Goal: Task Accomplishment & Management: Use online tool/utility

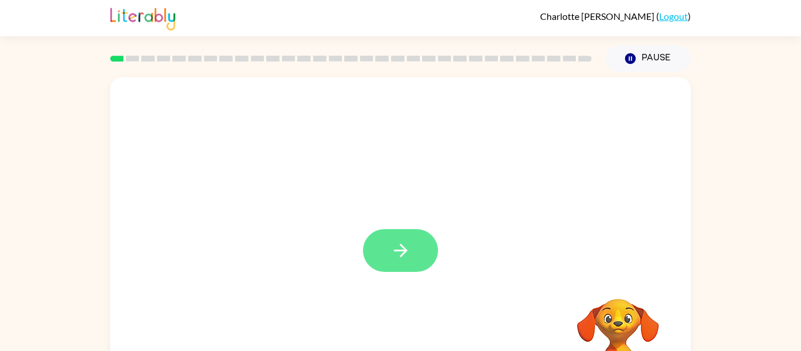
click at [397, 247] on icon "button" at bounding box center [400, 250] width 21 height 21
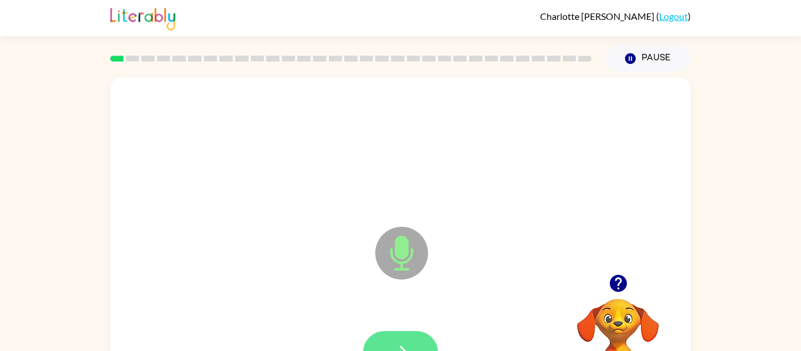
click at [420, 340] on button "button" at bounding box center [400, 352] width 75 height 43
click at [551, 277] on div "Microphone The Microphone is here when it is your turn to talk" at bounding box center [400, 244] width 580 height 335
click at [628, 325] on video "Your browser must support playing .mp4 files to use Literably. Please try using…" at bounding box center [617, 339] width 117 height 117
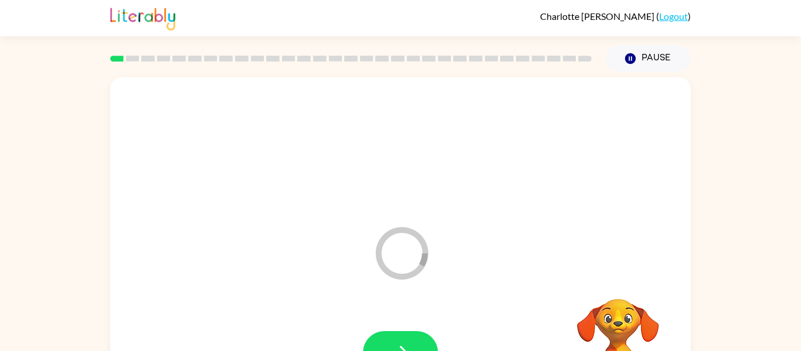
click at [480, 307] on div at bounding box center [400, 353] width 557 height 96
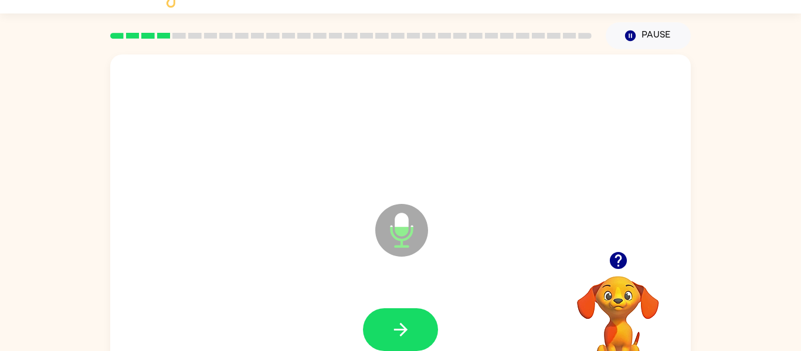
scroll to position [61, 0]
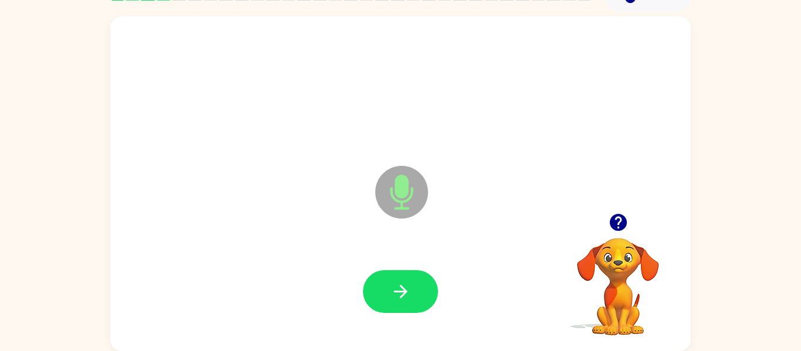
click at [618, 221] on icon "button" at bounding box center [617, 222] width 17 height 17
click at [437, 301] on div at bounding box center [400, 291] width 75 height 43
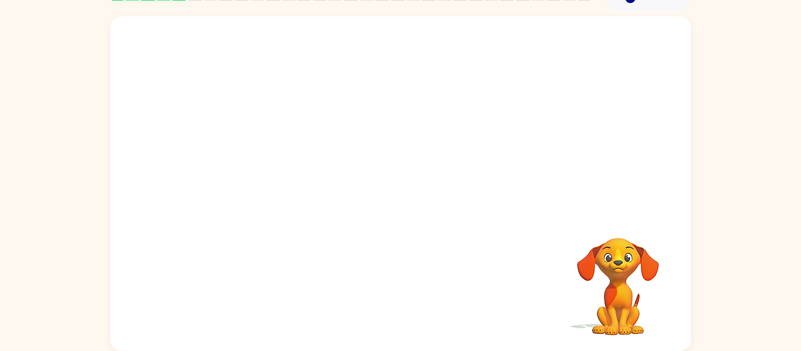
click at [402, 251] on div at bounding box center [400, 292] width 557 height 96
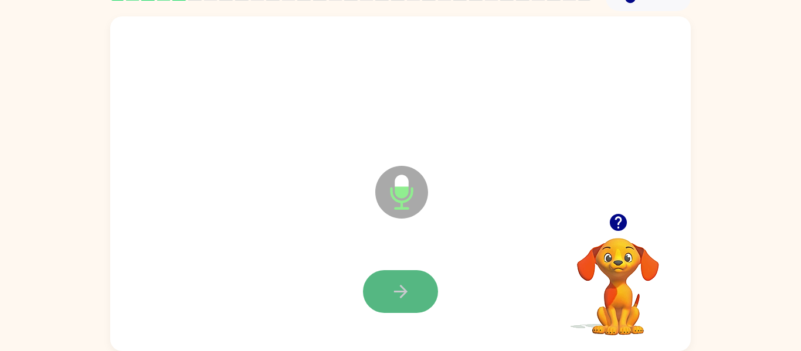
click at [402, 307] on button "button" at bounding box center [400, 291] width 75 height 43
click at [411, 288] on button "button" at bounding box center [400, 291] width 75 height 43
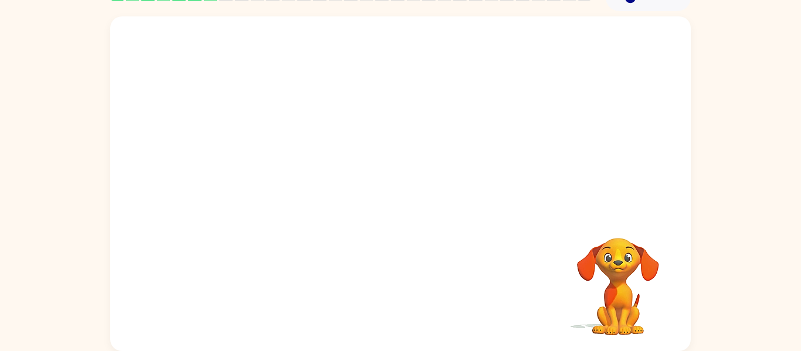
click at [411, 288] on div "Your browser must support playing .mp4 files to use Literably. Please try using…" at bounding box center [400, 183] width 580 height 335
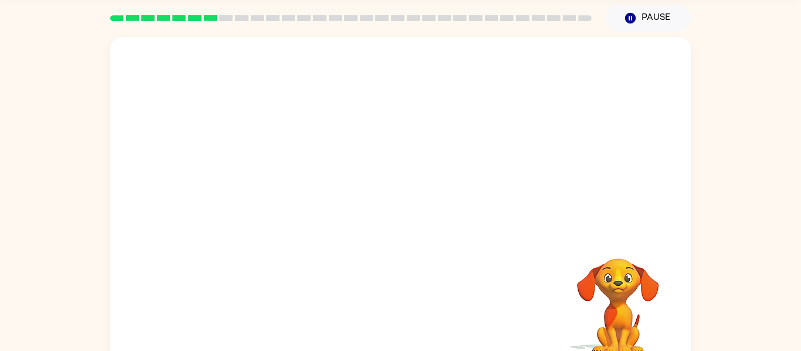
scroll to position [39, 0]
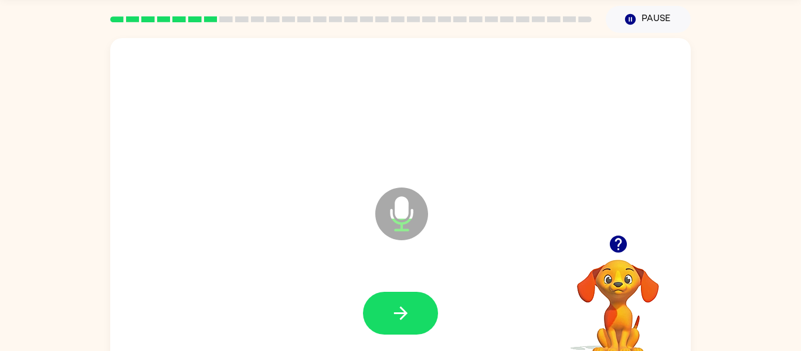
click at [567, 230] on div at bounding box center [617, 244] width 117 height 30
click at [411, 312] on button "button" at bounding box center [400, 313] width 75 height 43
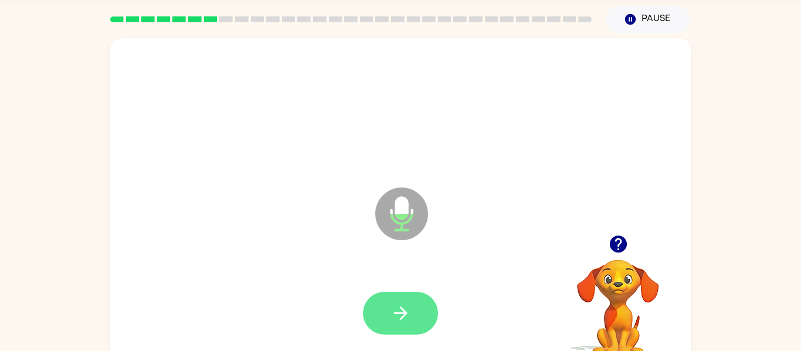
click at [411, 312] on button "button" at bounding box center [400, 313] width 75 height 43
click at [412, 311] on button "button" at bounding box center [400, 313] width 75 height 43
click at [410, 310] on button "button" at bounding box center [400, 313] width 75 height 43
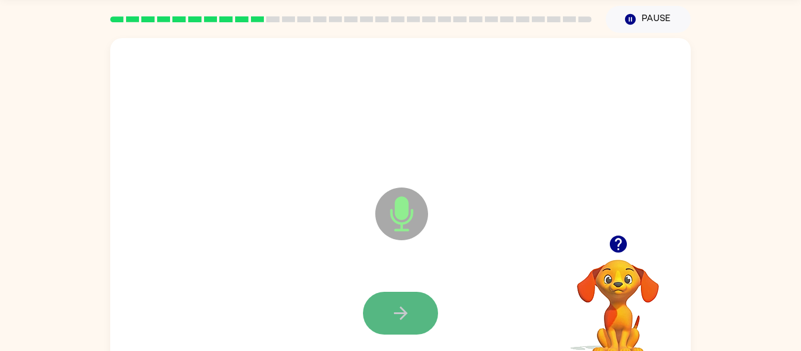
click at [410, 312] on button "button" at bounding box center [400, 313] width 75 height 43
click at [410, 312] on icon "button" at bounding box center [400, 313] width 21 height 21
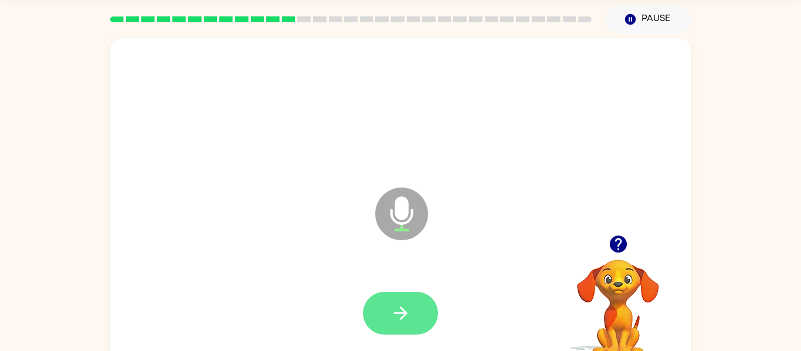
click at [410, 315] on button "button" at bounding box center [400, 313] width 75 height 43
click at [407, 319] on icon "button" at bounding box center [400, 313] width 21 height 21
click at [398, 308] on icon "button" at bounding box center [400, 313] width 21 height 21
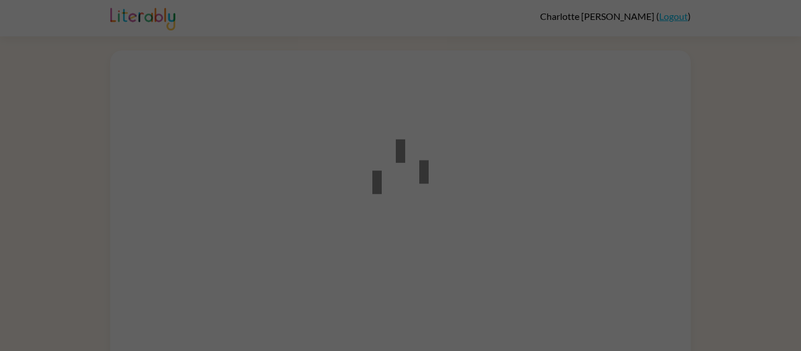
scroll to position [34, 0]
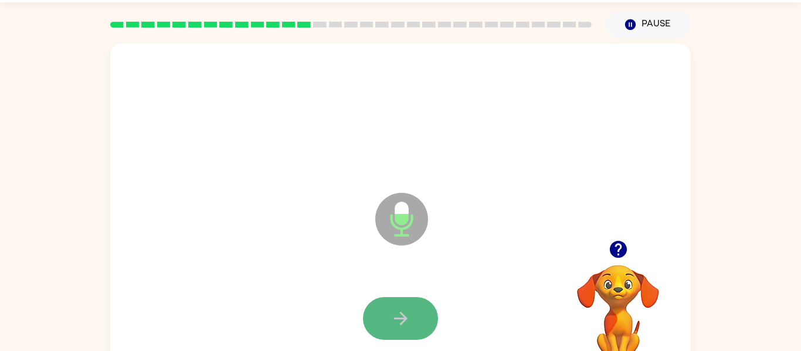
click at [392, 321] on icon "button" at bounding box center [400, 318] width 21 height 21
click at [391, 323] on icon "button" at bounding box center [400, 318] width 21 height 21
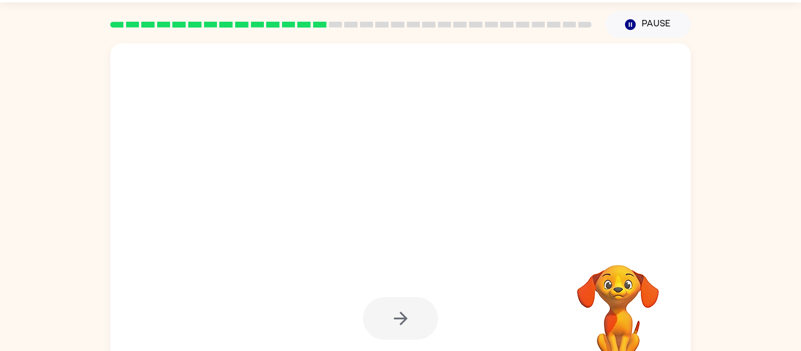
click at [391, 323] on div at bounding box center [400, 318] width 75 height 43
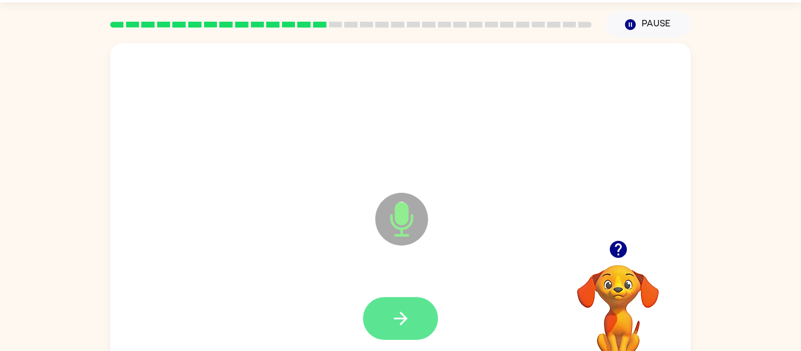
click at [390, 323] on icon "button" at bounding box center [400, 318] width 21 height 21
click at [411, 313] on button "button" at bounding box center [400, 318] width 75 height 43
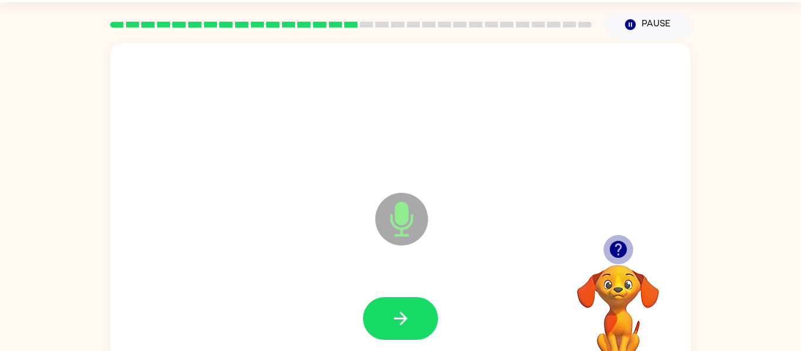
click at [613, 251] on icon "button" at bounding box center [617, 249] width 17 height 17
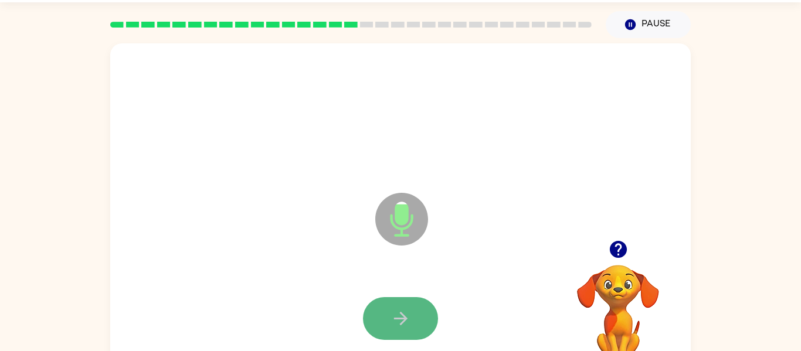
click at [403, 311] on icon "button" at bounding box center [400, 318] width 21 height 21
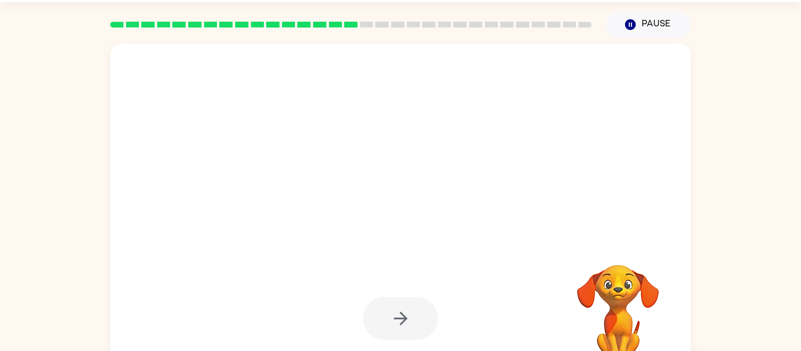
click at [402, 308] on div at bounding box center [400, 318] width 75 height 43
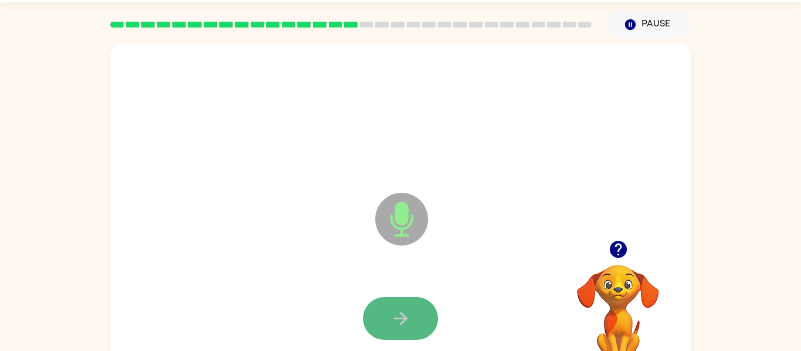
click at [402, 308] on icon "button" at bounding box center [400, 318] width 21 height 21
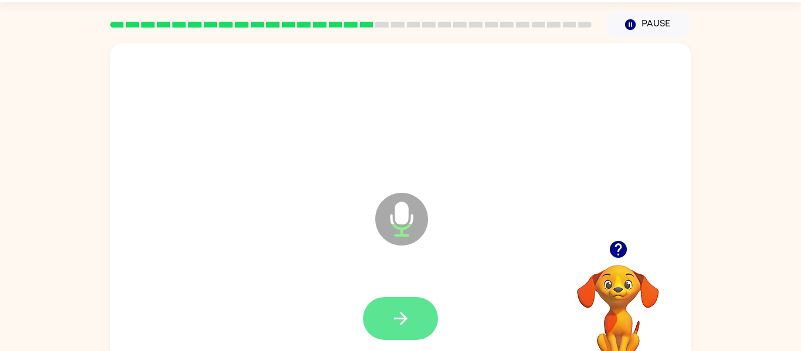
click at [400, 305] on button "button" at bounding box center [400, 318] width 75 height 43
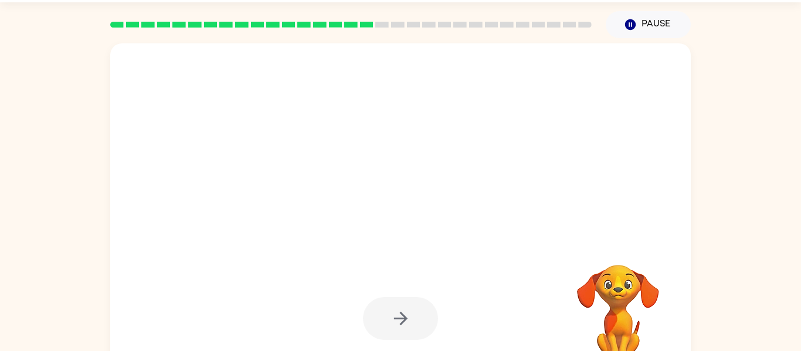
click at [399, 303] on div at bounding box center [400, 318] width 75 height 43
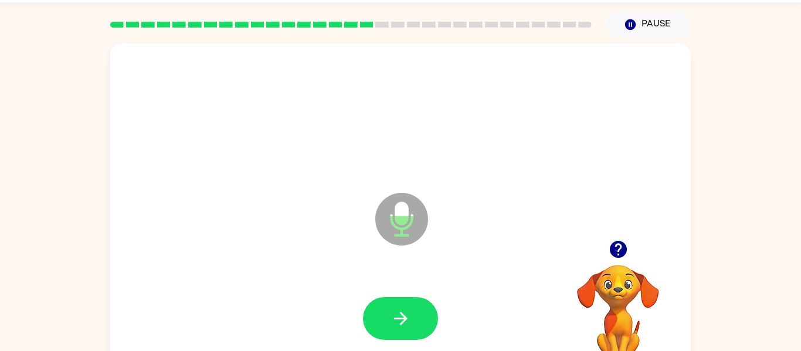
click at [399, 302] on button "button" at bounding box center [400, 318] width 75 height 43
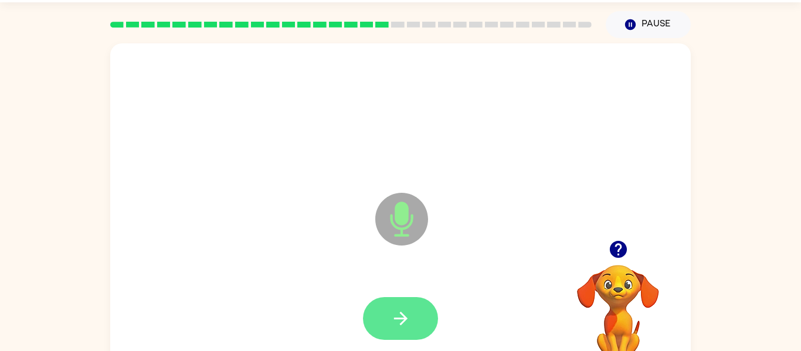
click at [399, 303] on button "button" at bounding box center [400, 318] width 75 height 43
click at [659, 307] on video "Your browser must support playing .mp4 files to use Literably. Please try using…" at bounding box center [617, 305] width 117 height 117
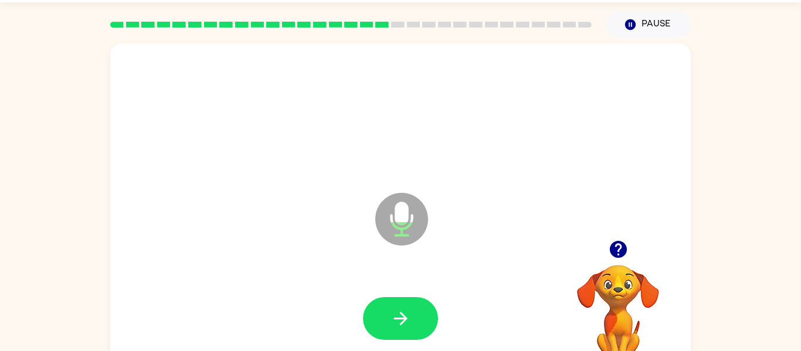
click at [659, 307] on video "Your browser must support playing .mp4 files to use Literably. Please try using…" at bounding box center [617, 305] width 117 height 117
click at [423, 321] on button "button" at bounding box center [400, 318] width 75 height 43
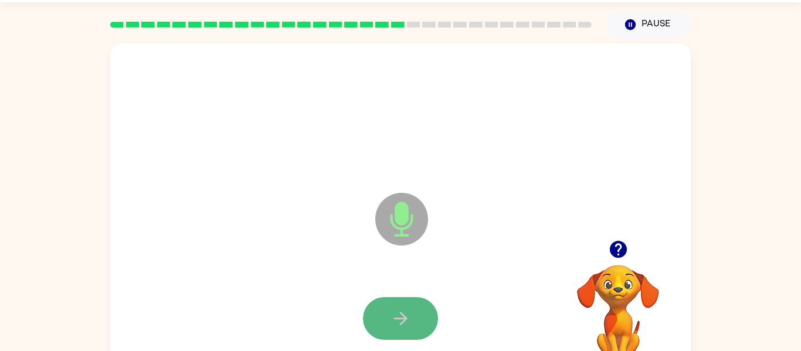
click at [424, 322] on button "button" at bounding box center [400, 318] width 75 height 43
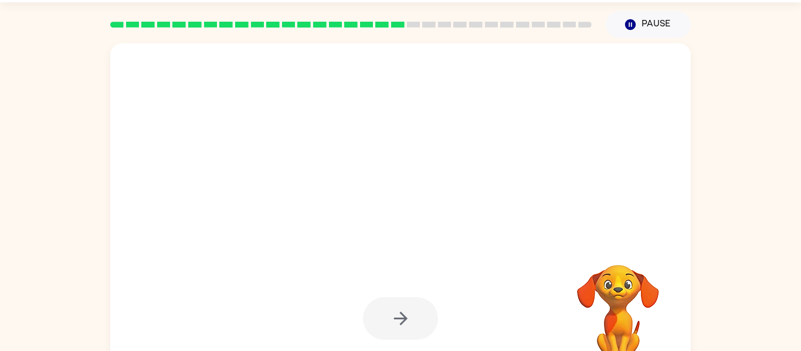
click at [424, 322] on div at bounding box center [400, 318] width 75 height 43
click at [432, 324] on div at bounding box center [400, 318] width 75 height 43
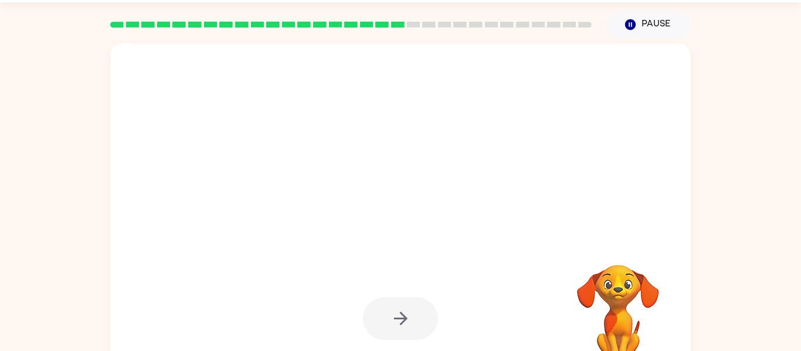
click at [432, 324] on div at bounding box center [400, 318] width 75 height 43
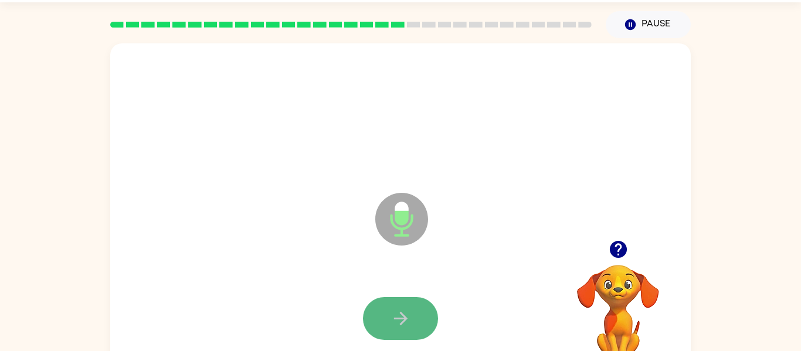
click at [431, 326] on button "button" at bounding box center [400, 318] width 75 height 43
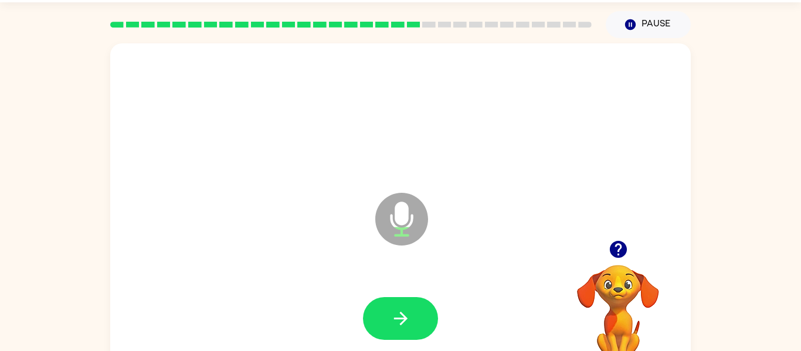
click at [431, 326] on button "button" at bounding box center [400, 318] width 75 height 43
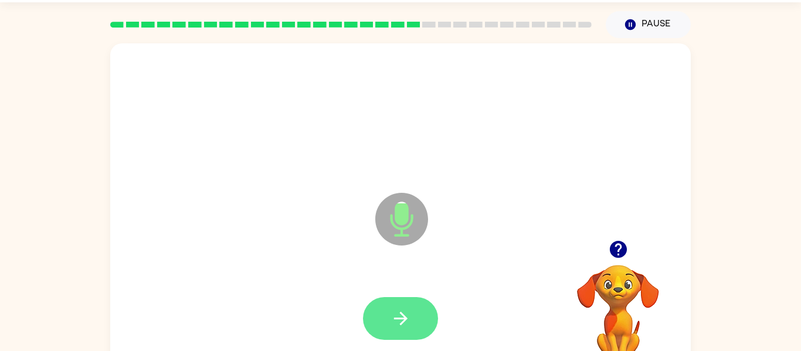
click at [402, 326] on icon "button" at bounding box center [400, 318] width 21 height 21
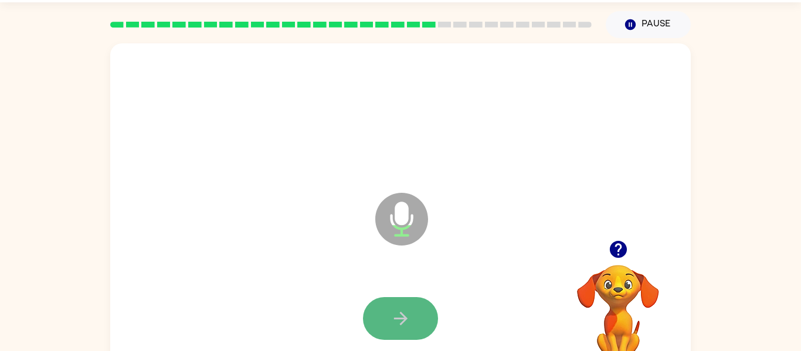
click at [411, 334] on button "button" at bounding box center [400, 318] width 75 height 43
click at [415, 334] on button "button" at bounding box center [400, 318] width 75 height 43
click at [420, 335] on button "button" at bounding box center [400, 318] width 75 height 43
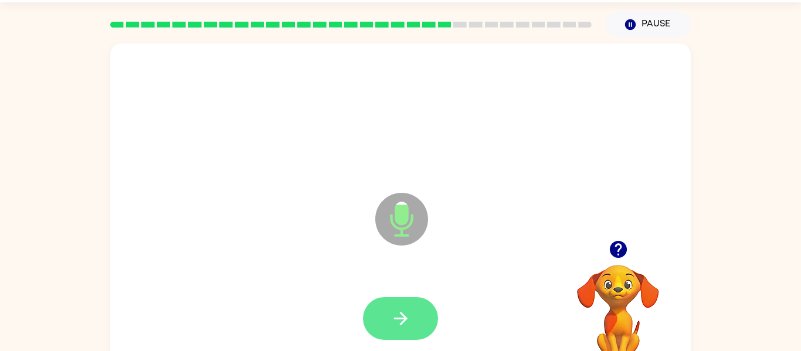
click at [398, 317] on icon "button" at bounding box center [400, 318] width 21 height 21
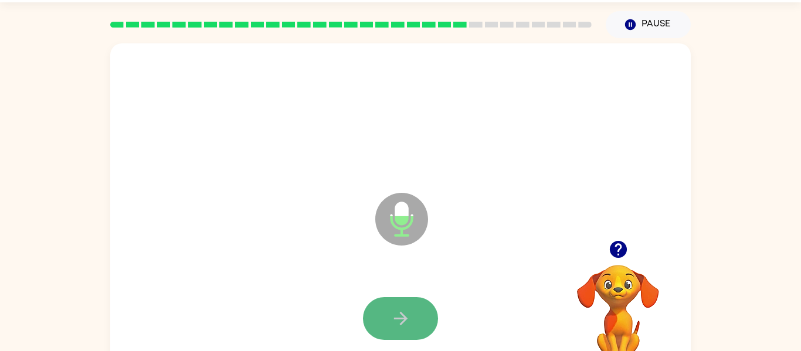
click at [398, 317] on icon "button" at bounding box center [400, 318] width 21 height 21
click at [397, 317] on icon "button" at bounding box center [400, 318] width 21 height 21
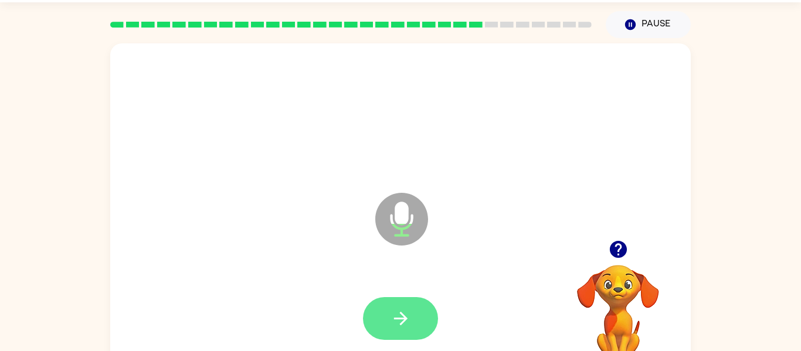
click at [397, 317] on icon "button" at bounding box center [400, 318] width 21 height 21
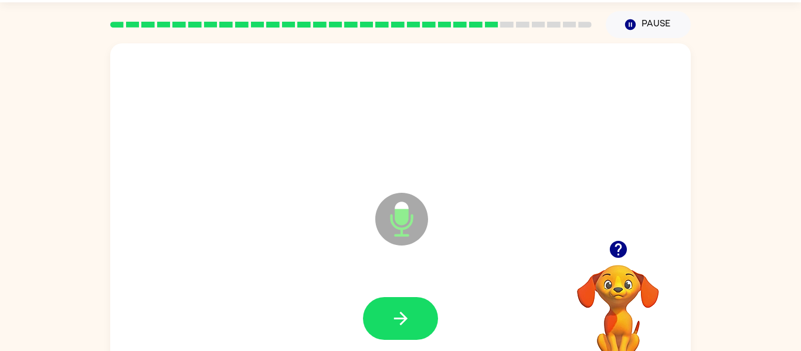
click at [397, 317] on icon "button" at bounding box center [400, 318] width 21 height 21
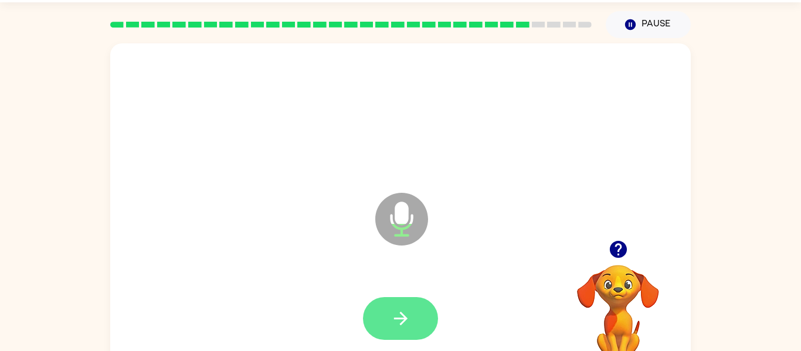
click at [397, 317] on icon "button" at bounding box center [400, 318] width 21 height 21
click at [398, 318] on icon "button" at bounding box center [399, 318] width 13 height 13
click at [396, 318] on icon "button" at bounding box center [399, 318] width 13 height 13
click at [396, 319] on icon "button" at bounding box center [399, 318] width 13 height 13
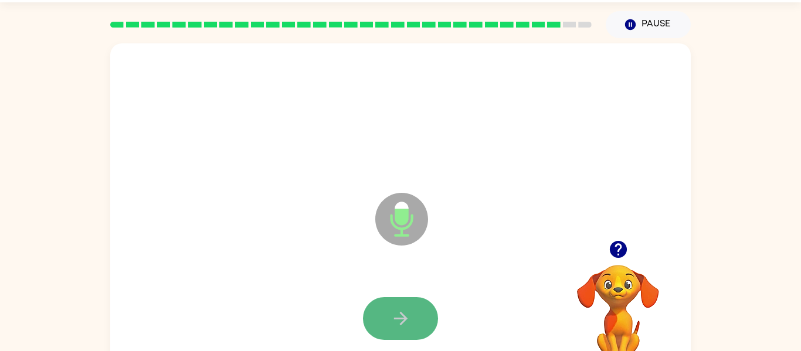
click at [392, 312] on icon "button" at bounding box center [400, 318] width 21 height 21
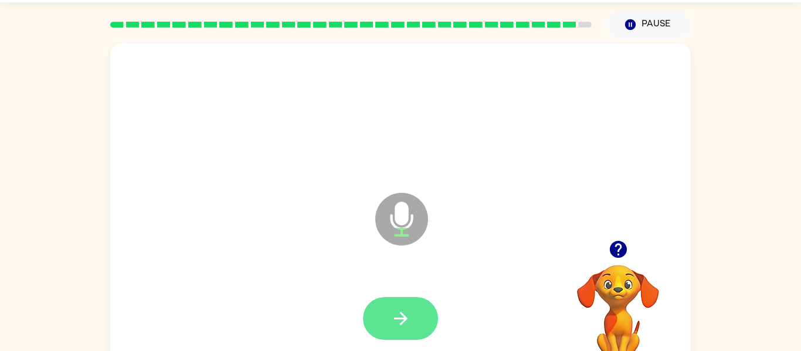
click at [392, 315] on icon "button" at bounding box center [400, 318] width 21 height 21
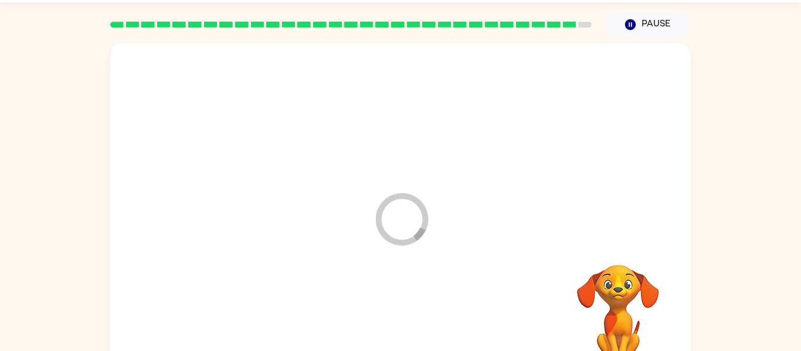
click at [392, 315] on div at bounding box center [400, 319] width 557 height 96
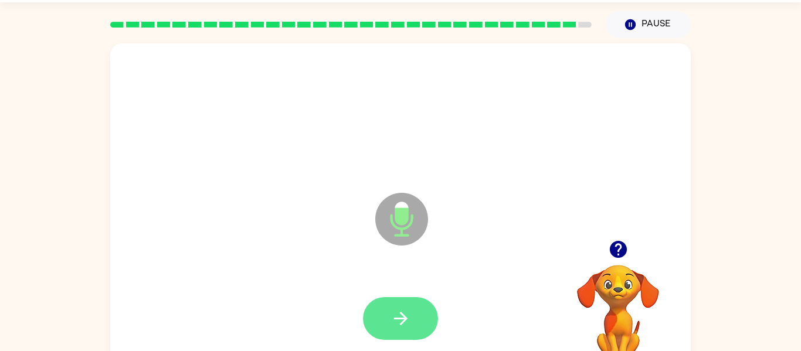
click at [390, 328] on icon "button" at bounding box center [400, 318] width 21 height 21
